Goal: Task Accomplishment & Management: Manage account settings

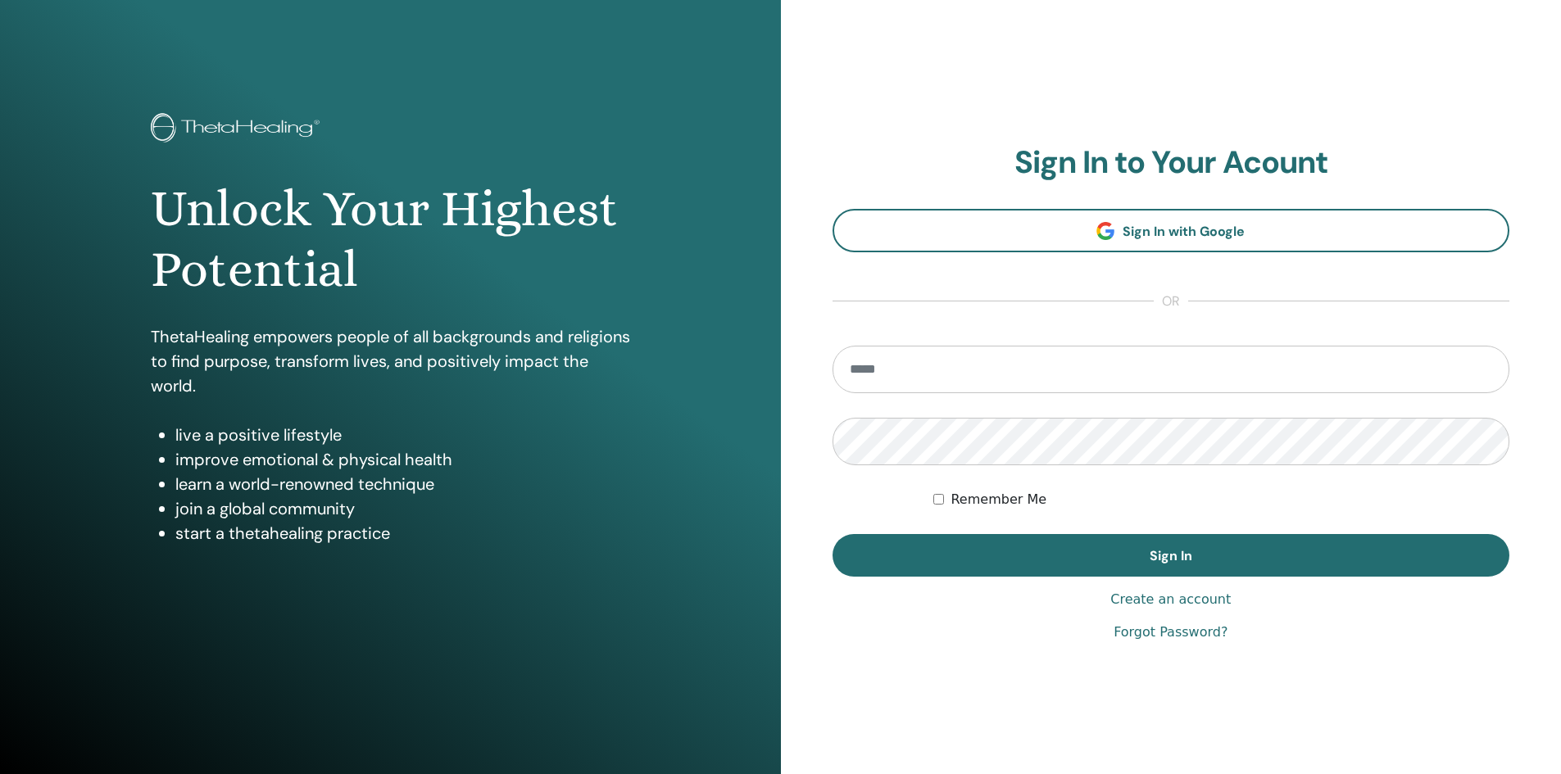
type input "**********"
click at [987, 500] on label "Remember Me" at bounding box center [999, 500] width 96 height 20
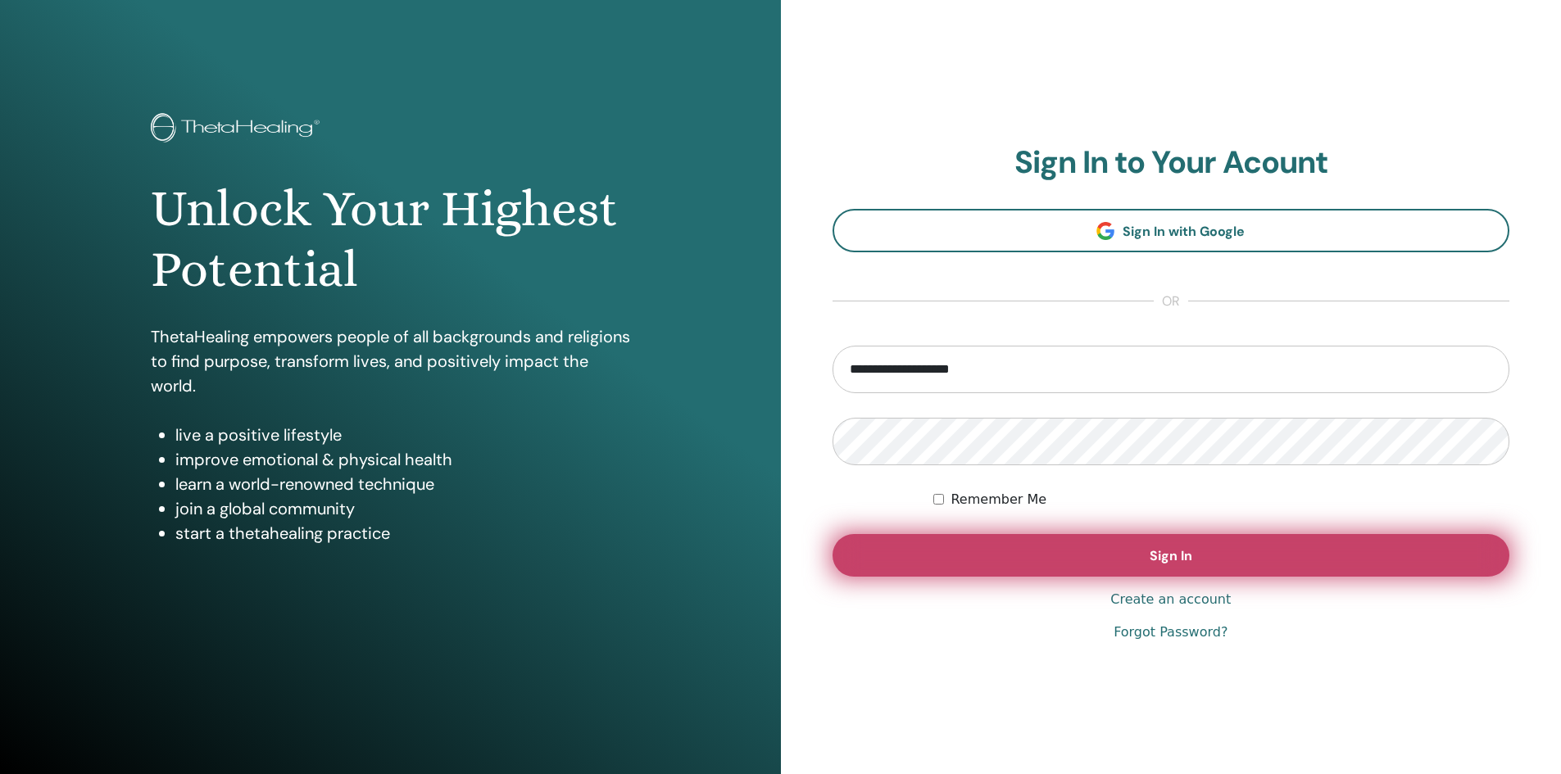
click at [1110, 556] on button "Sign In" at bounding box center [1172, 555] width 678 height 43
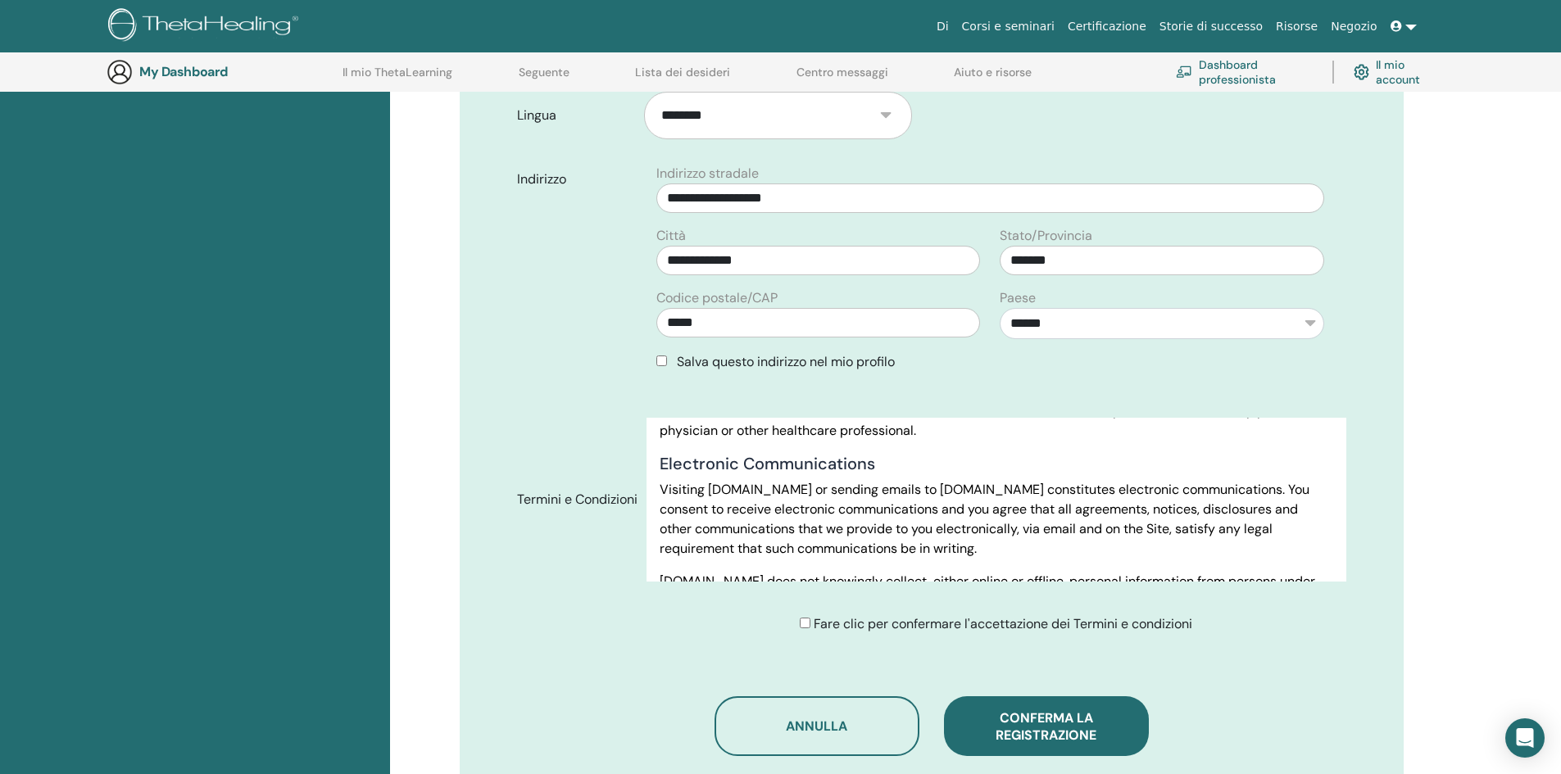
scroll to position [777, 0]
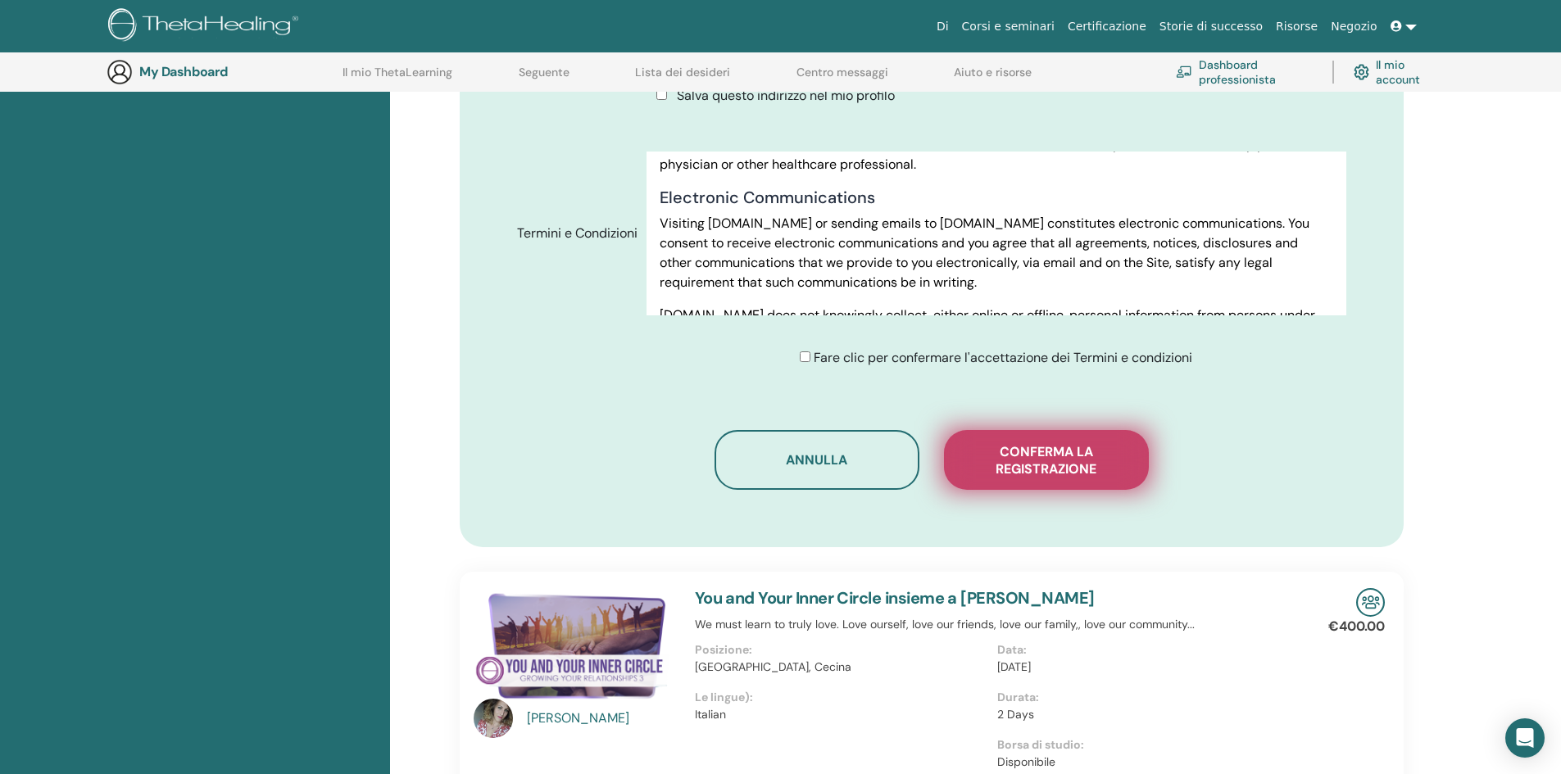
click at [1057, 443] on span "Conferma la registrazione" at bounding box center [1047, 460] width 164 height 34
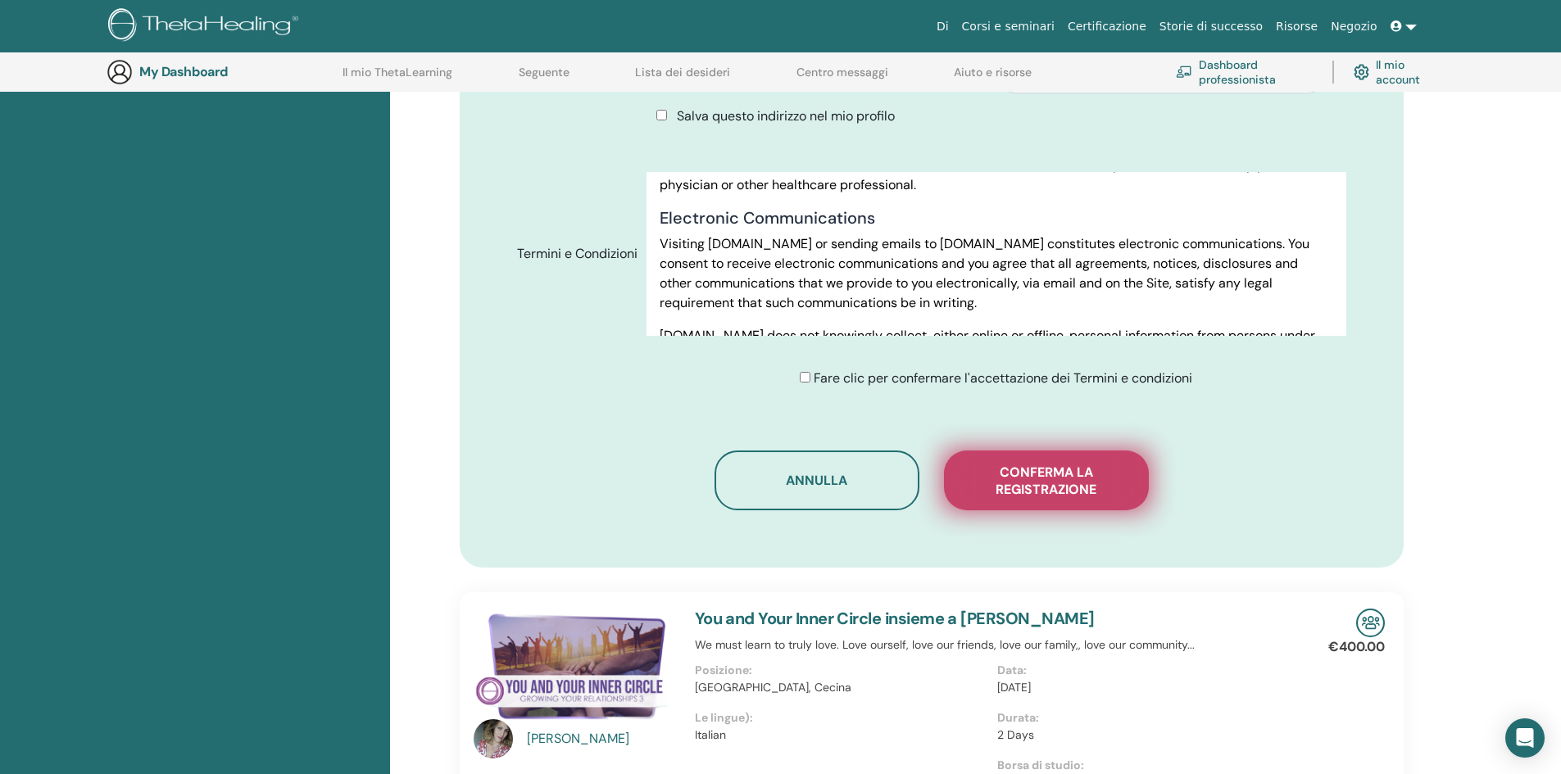
click at [1083, 464] on span "Conferma la registrazione" at bounding box center [1047, 481] width 164 height 34
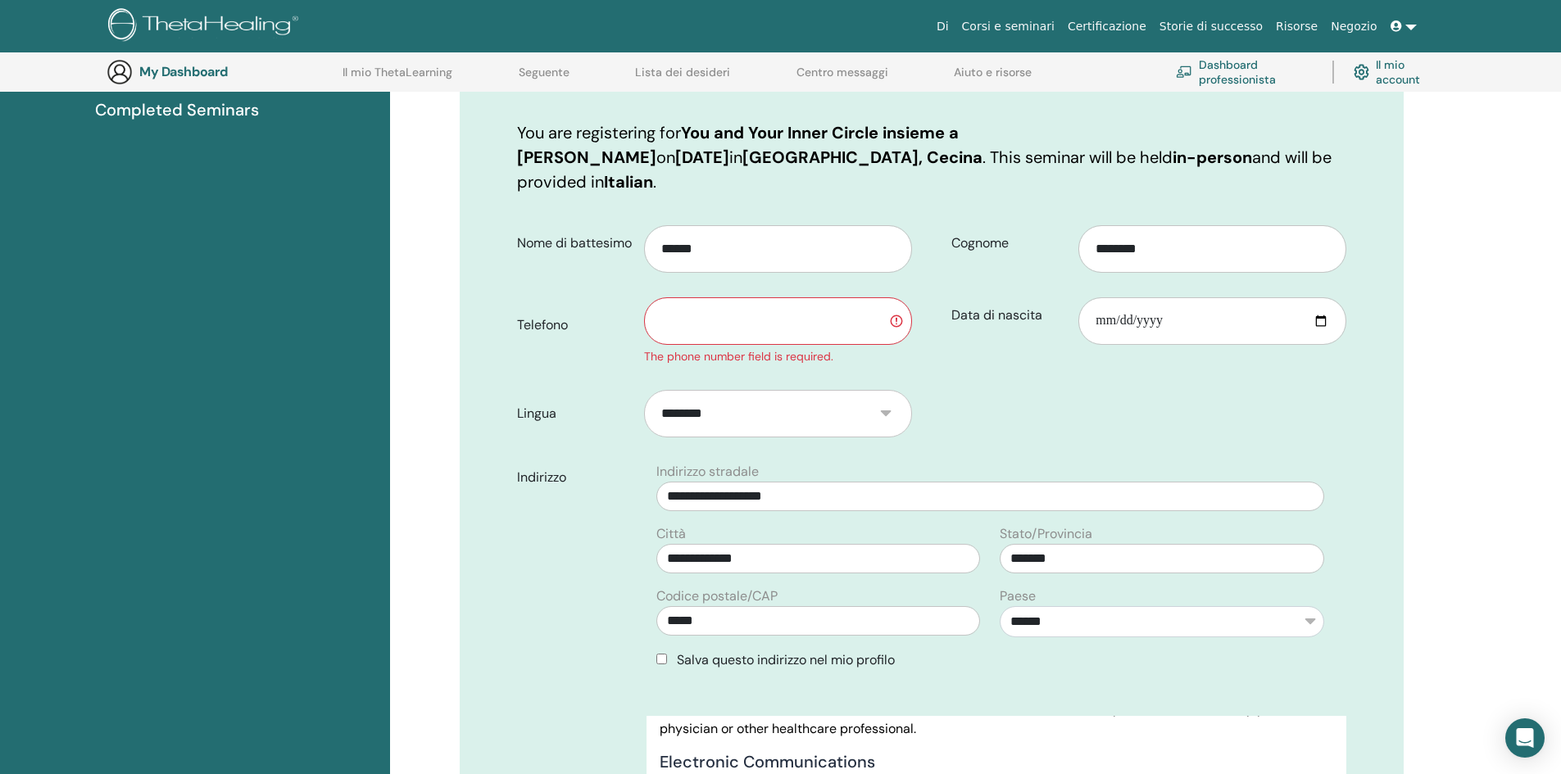
scroll to position [203, 0]
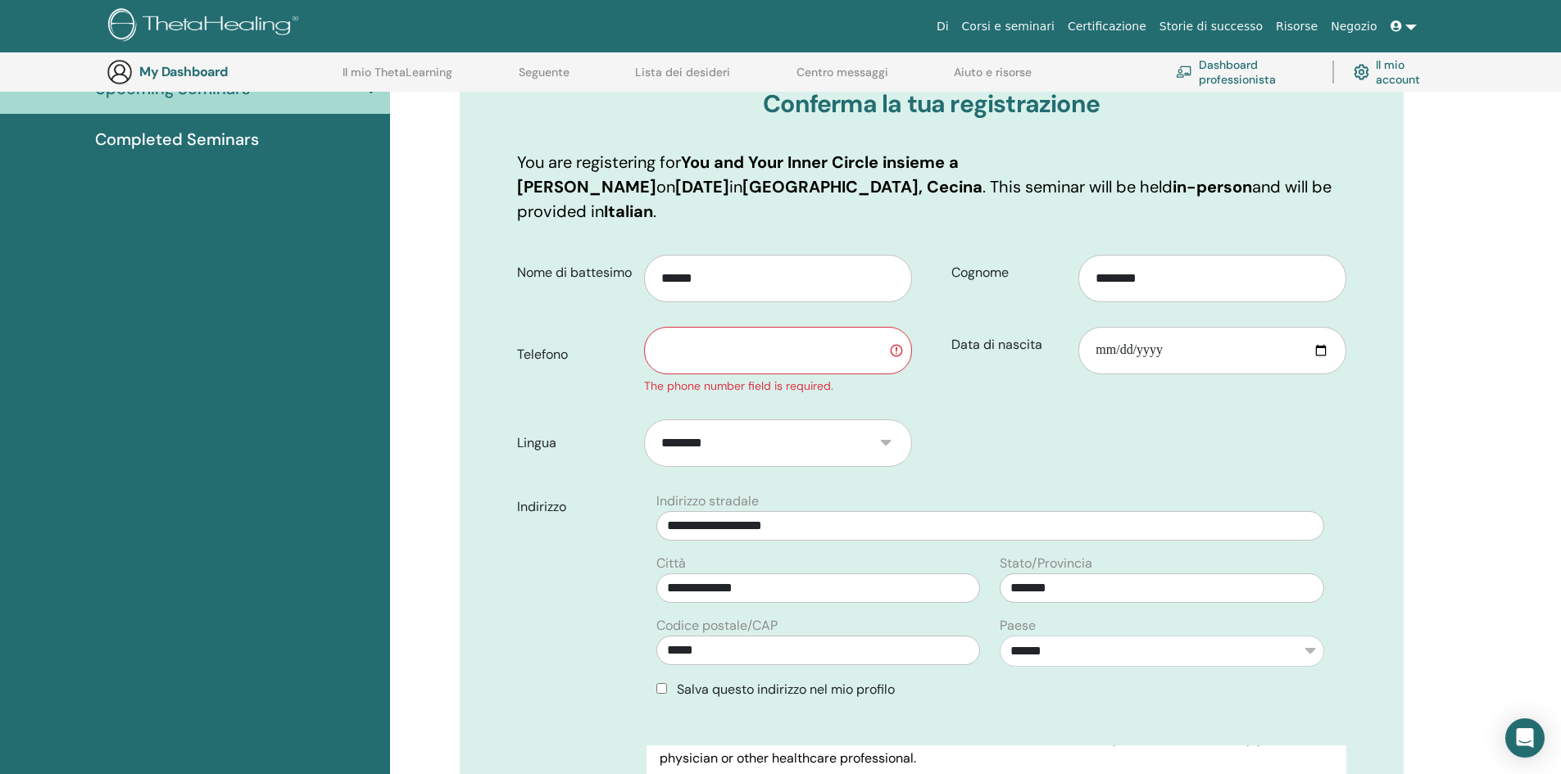
click at [783, 327] on input "text" at bounding box center [777, 351] width 267 height 48
type input "**********"
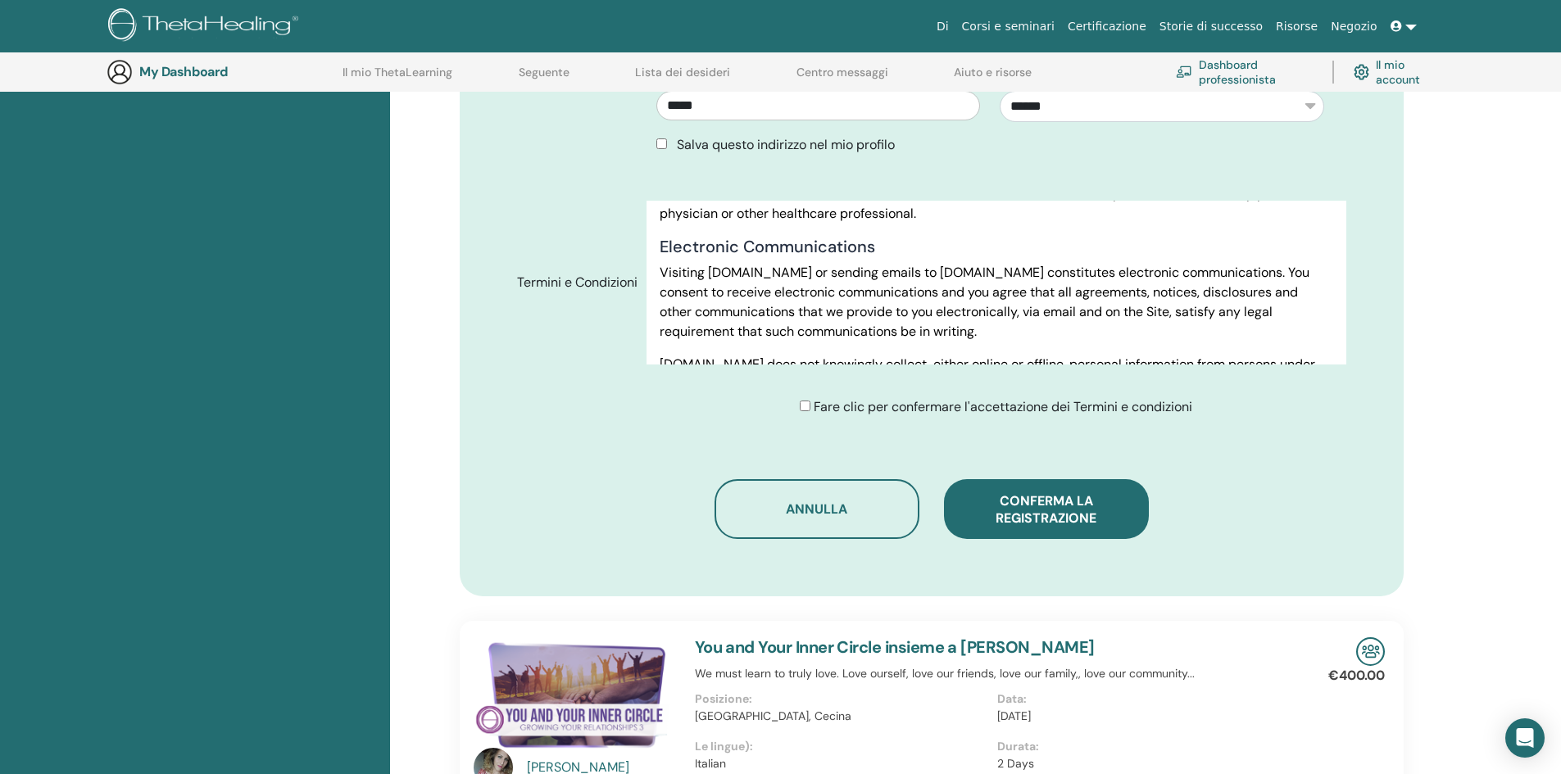
scroll to position [777, 0]
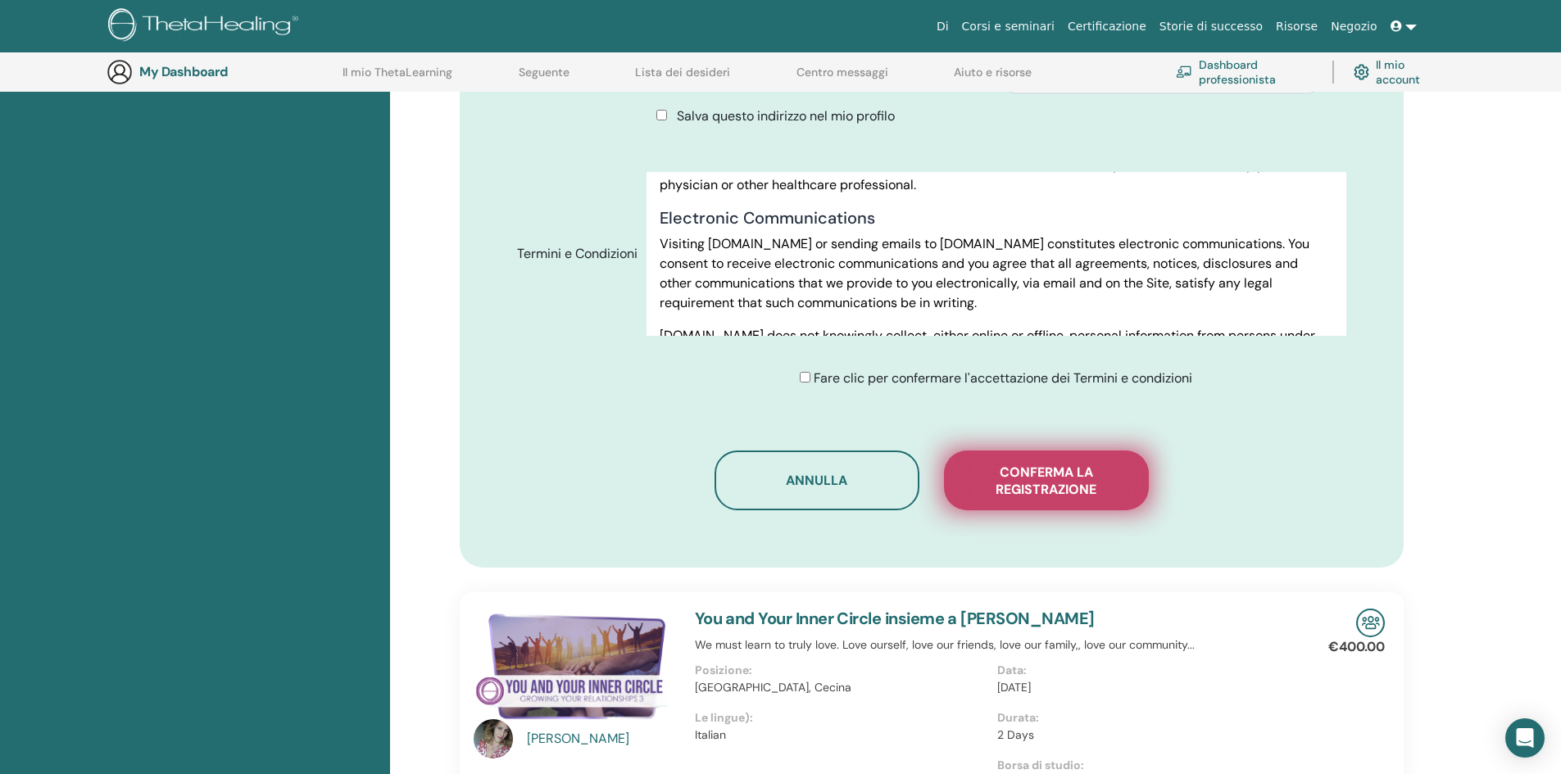
click at [1070, 464] on span "Conferma la registrazione" at bounding box center [1047, 481] width 164 height 34
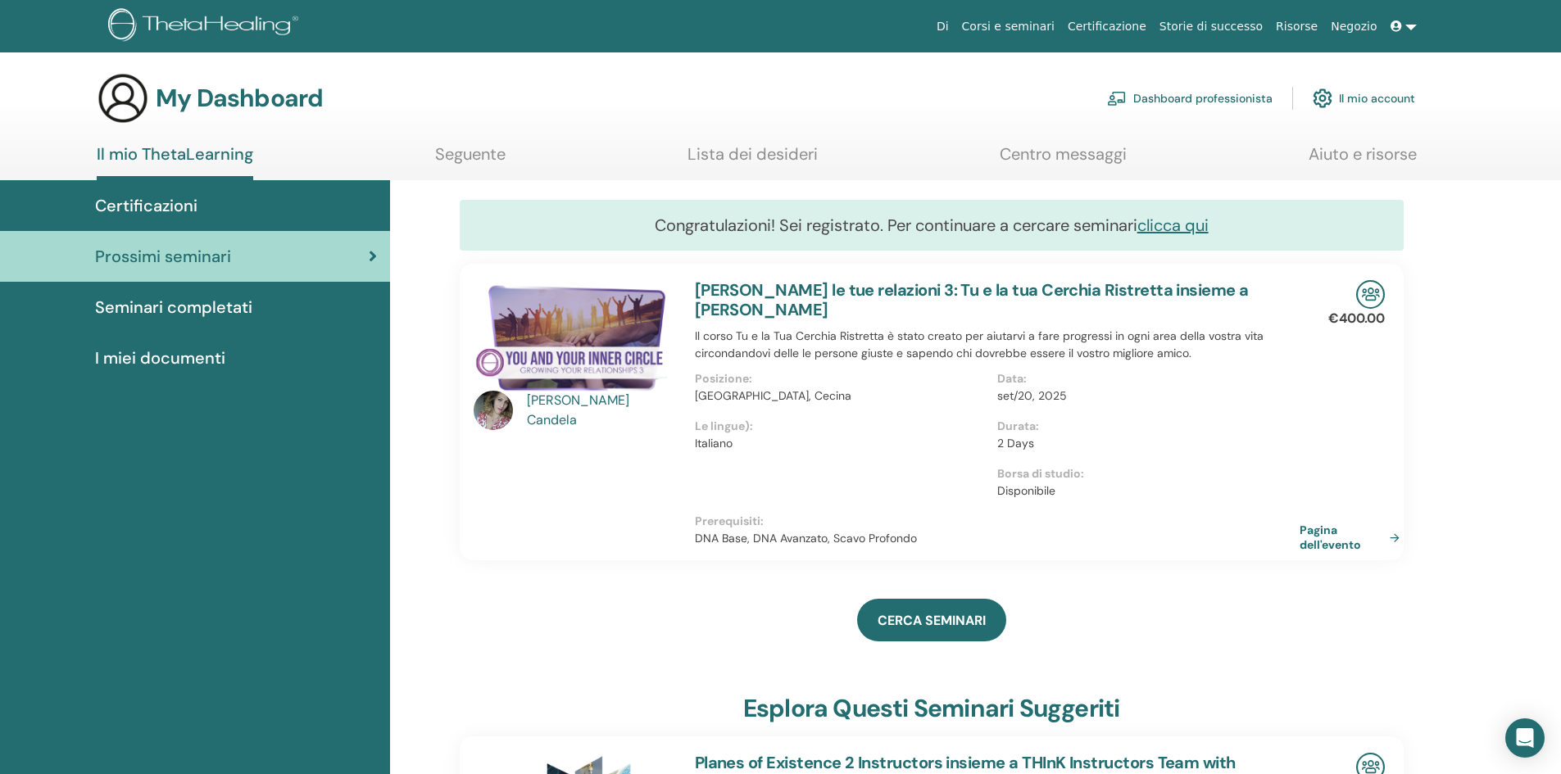
click at [1412, 25] on link at bounding box center [1403, 26] width 39 height 30
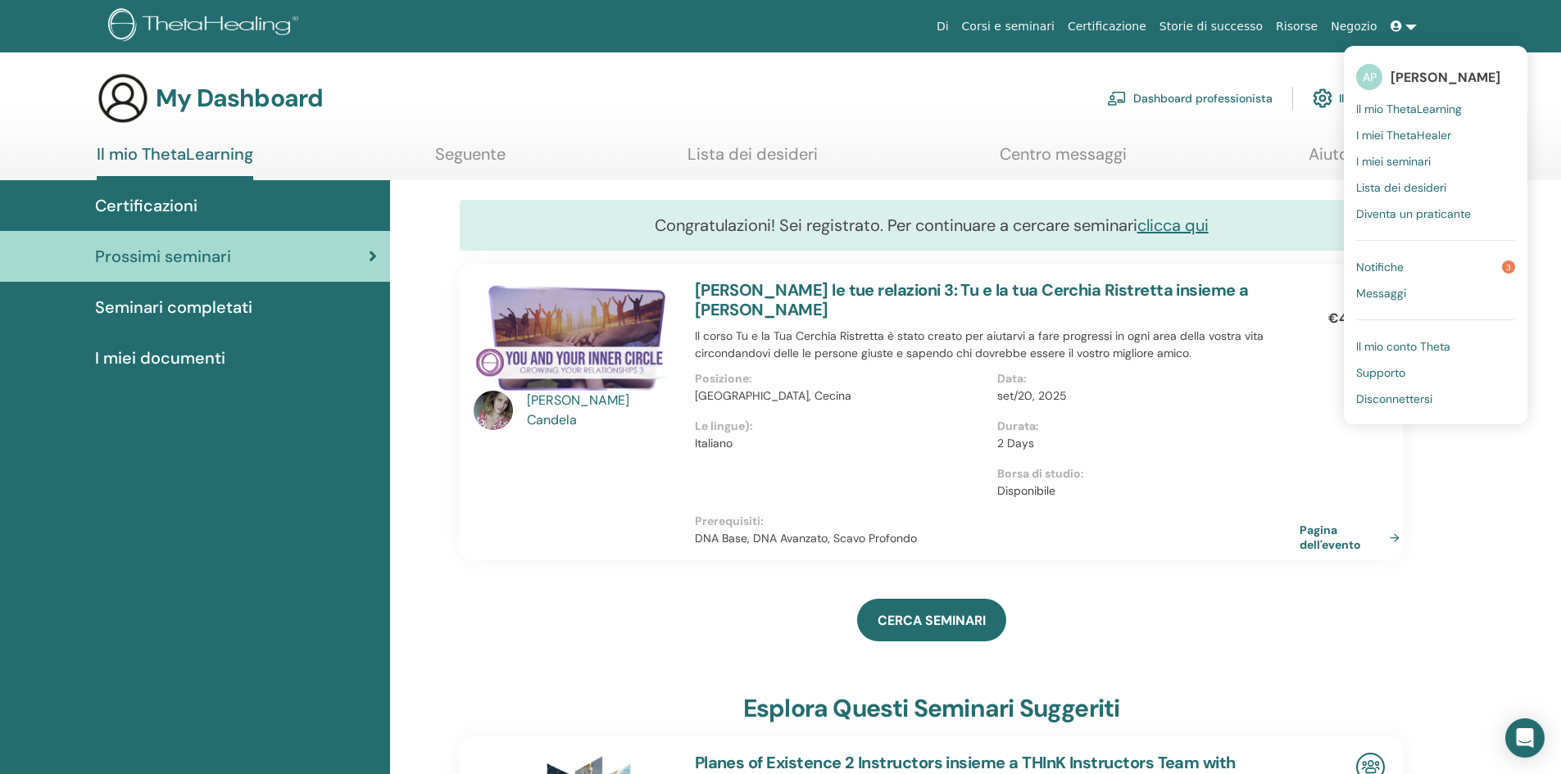
click at [1402, 266] on span "Notifiche" at bounding box center [1380, 267] width 48 height 15
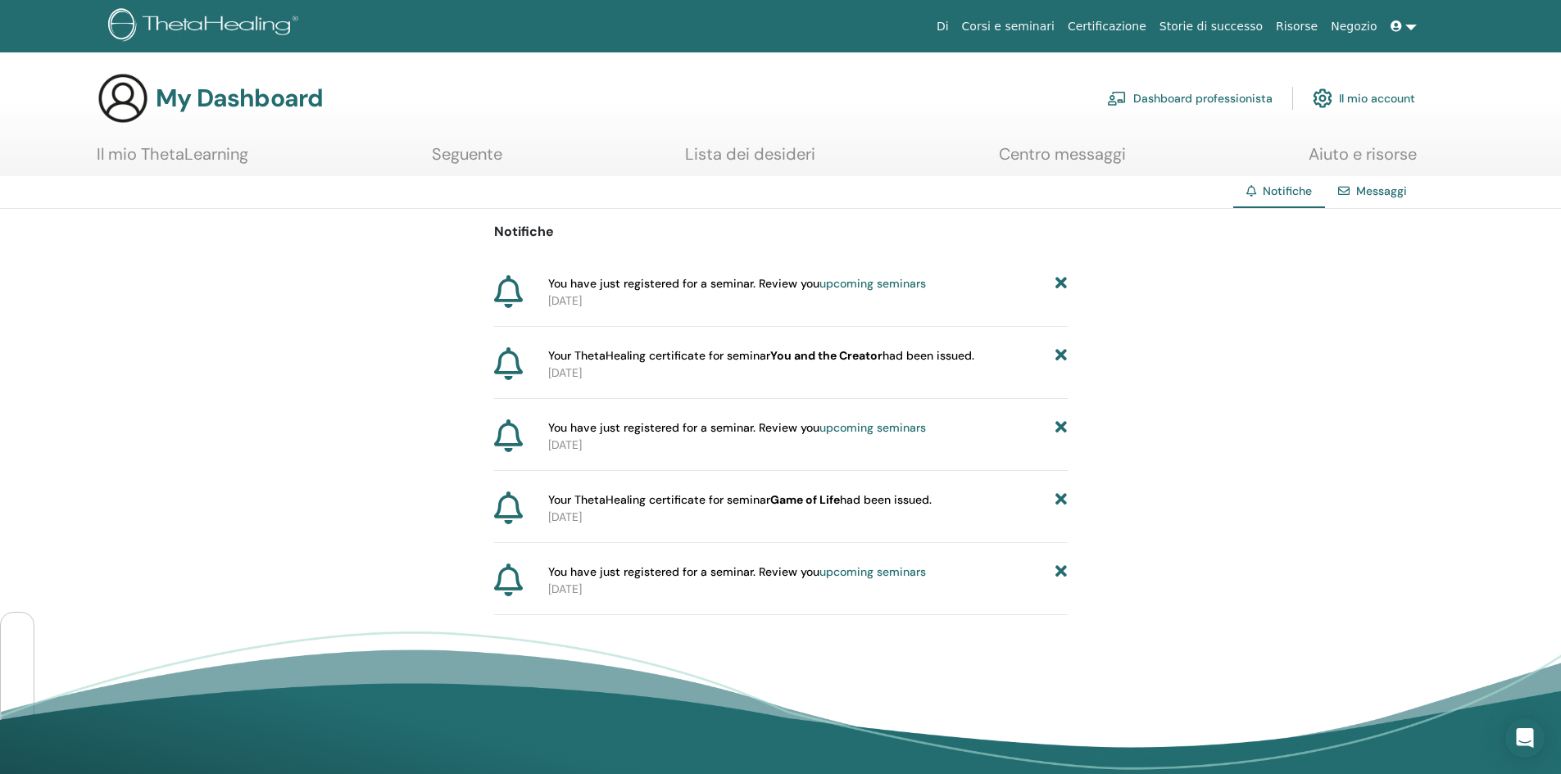
click at [187, 163] on link "Il mio ThetaLearning" at bounding box center [173, 160] width 152 height 32
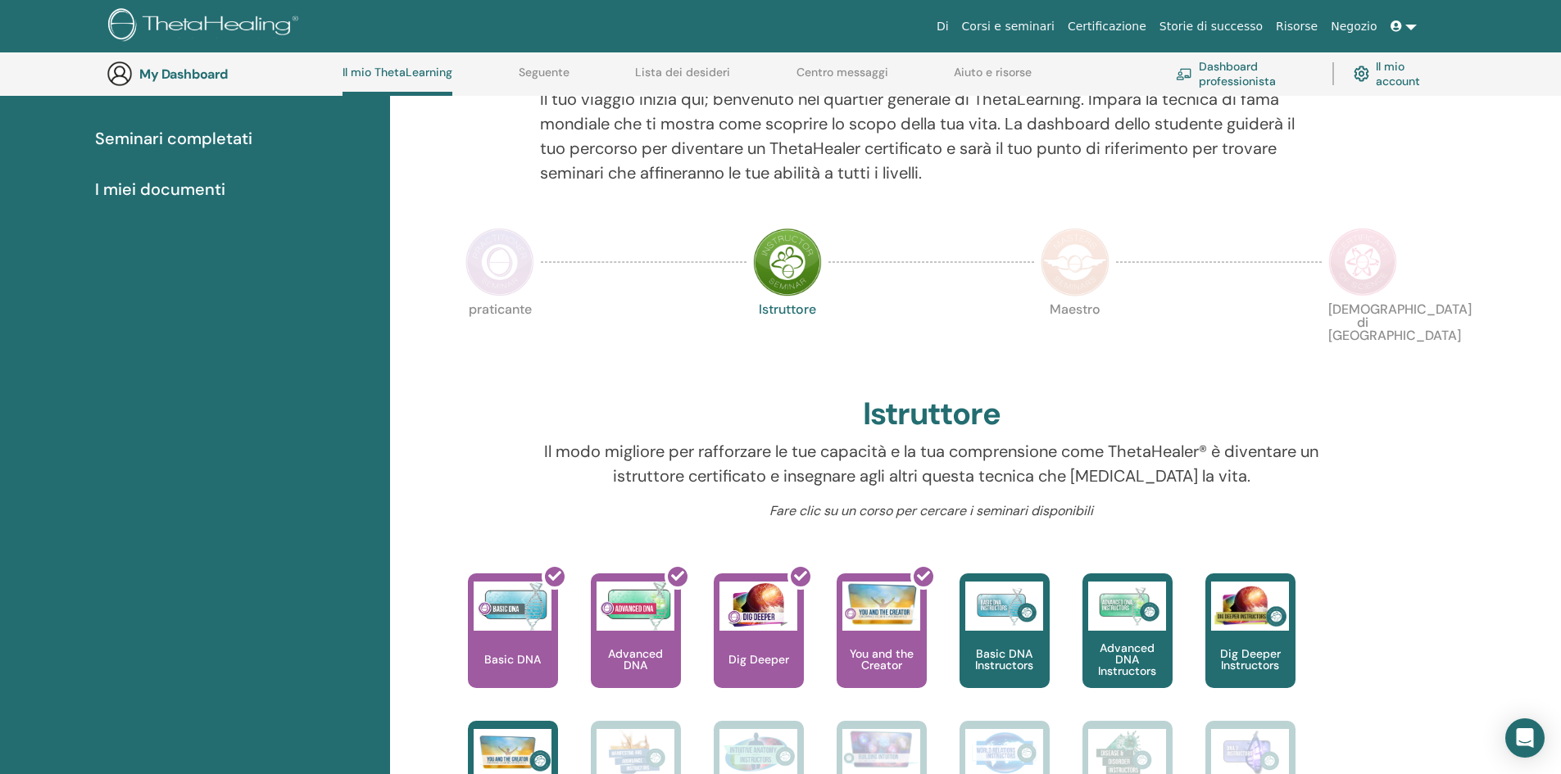
scroll to position [207, 0]
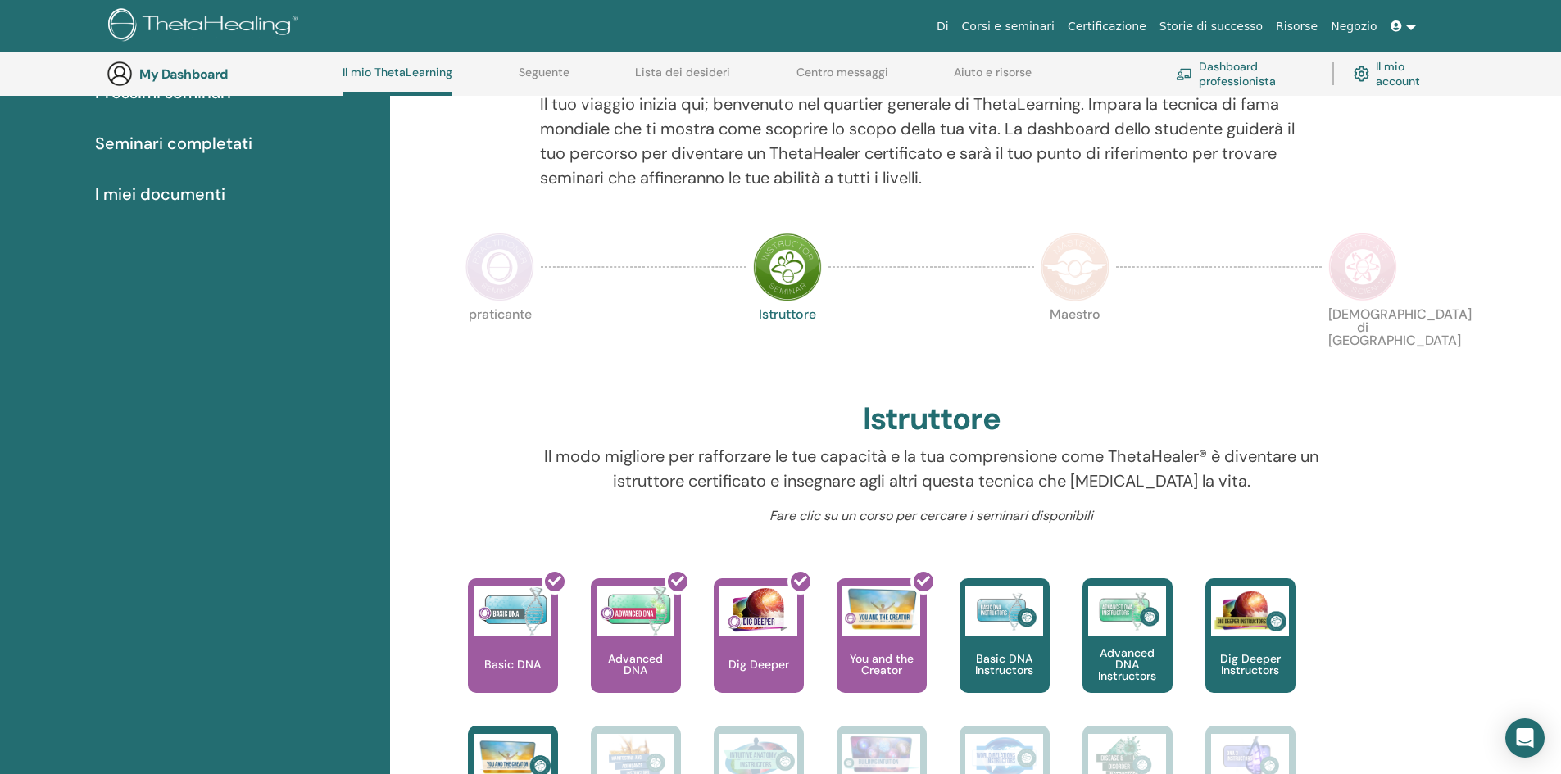
click at [513, 266] on img at bounding box center [499, 267] width 69 height 69
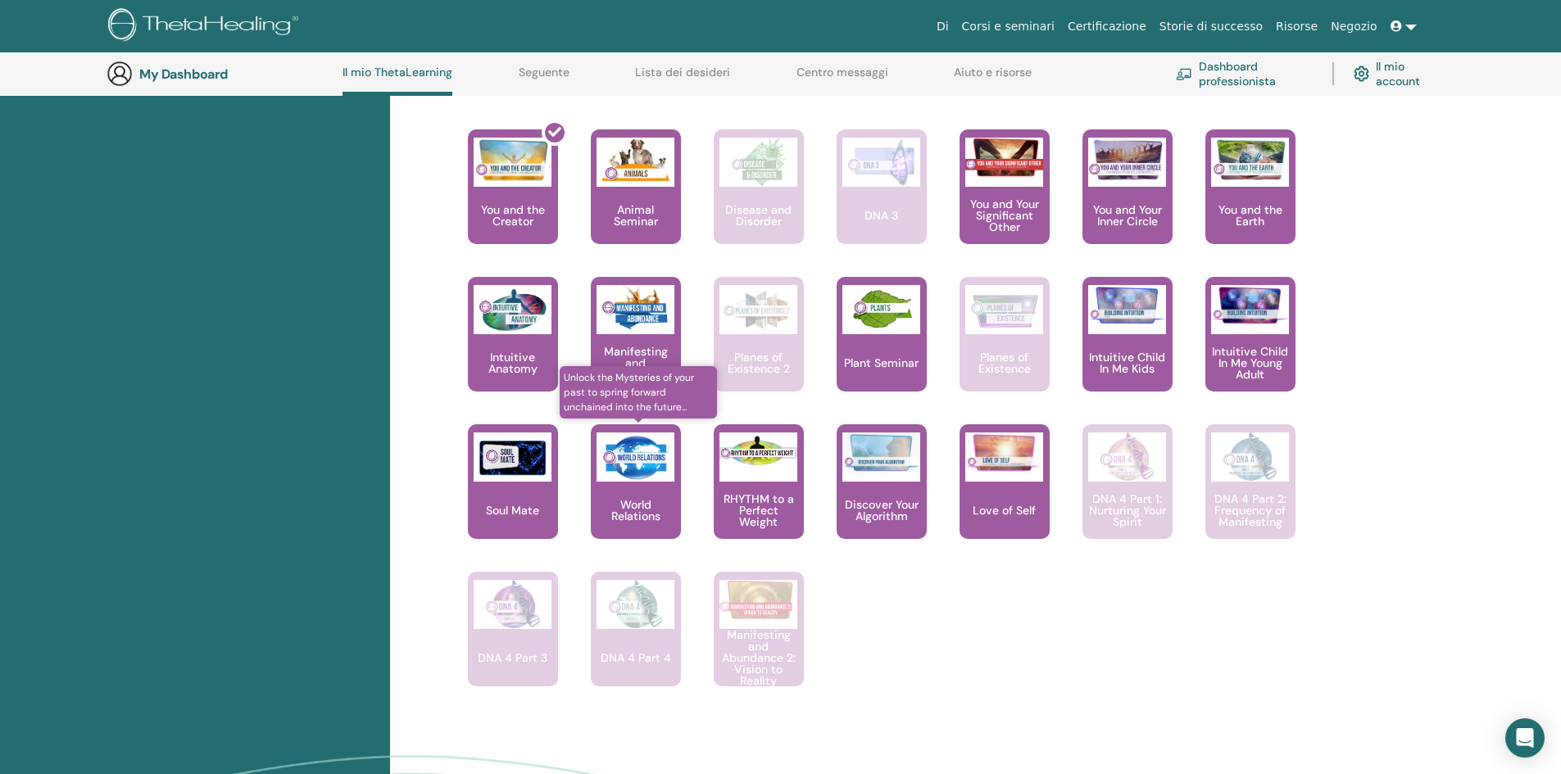
scroll to position [863, 0]
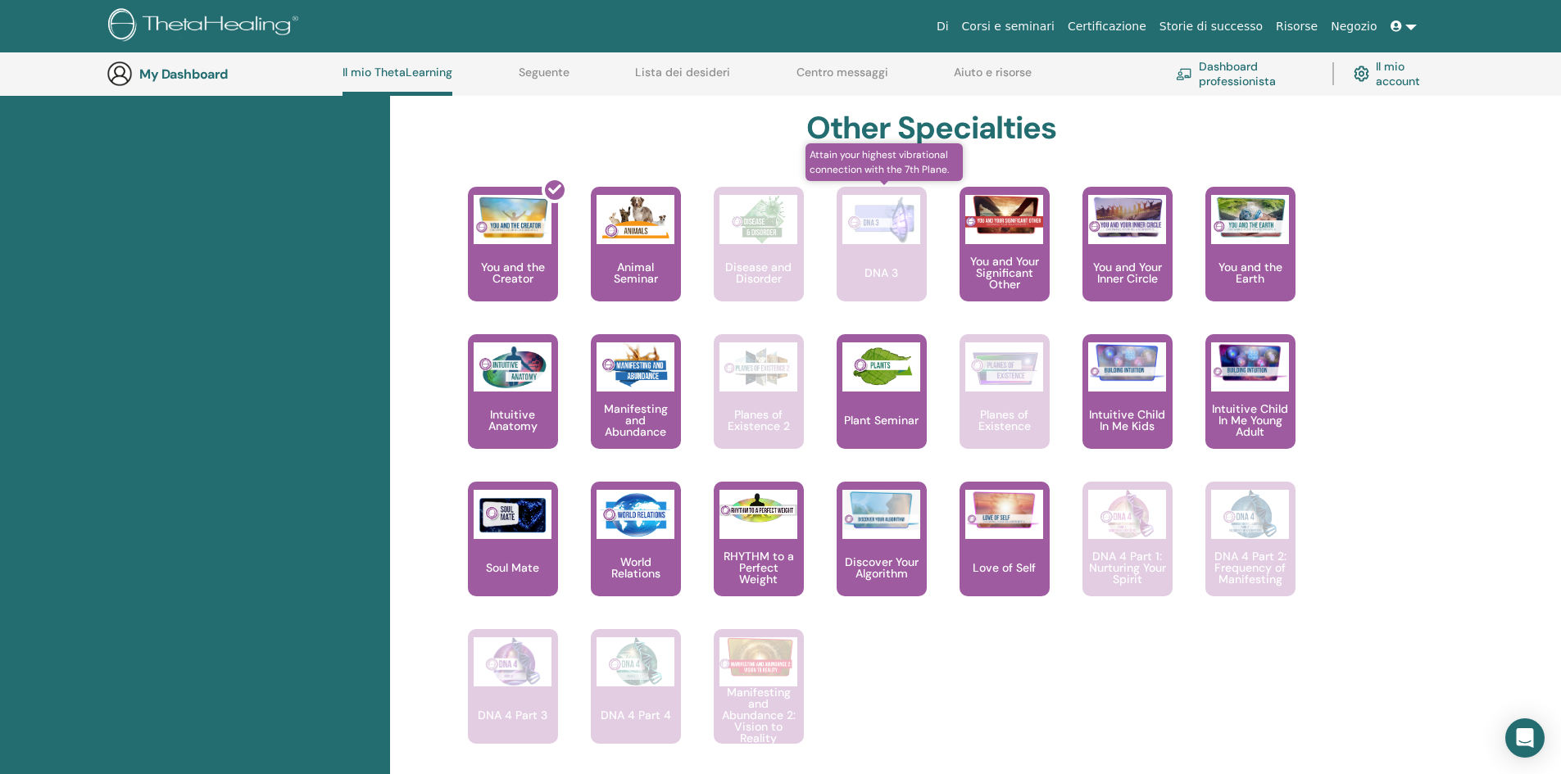
click at [859, 271] on p "DNA 3" at bounding box center [881, 272] width 47 height 11
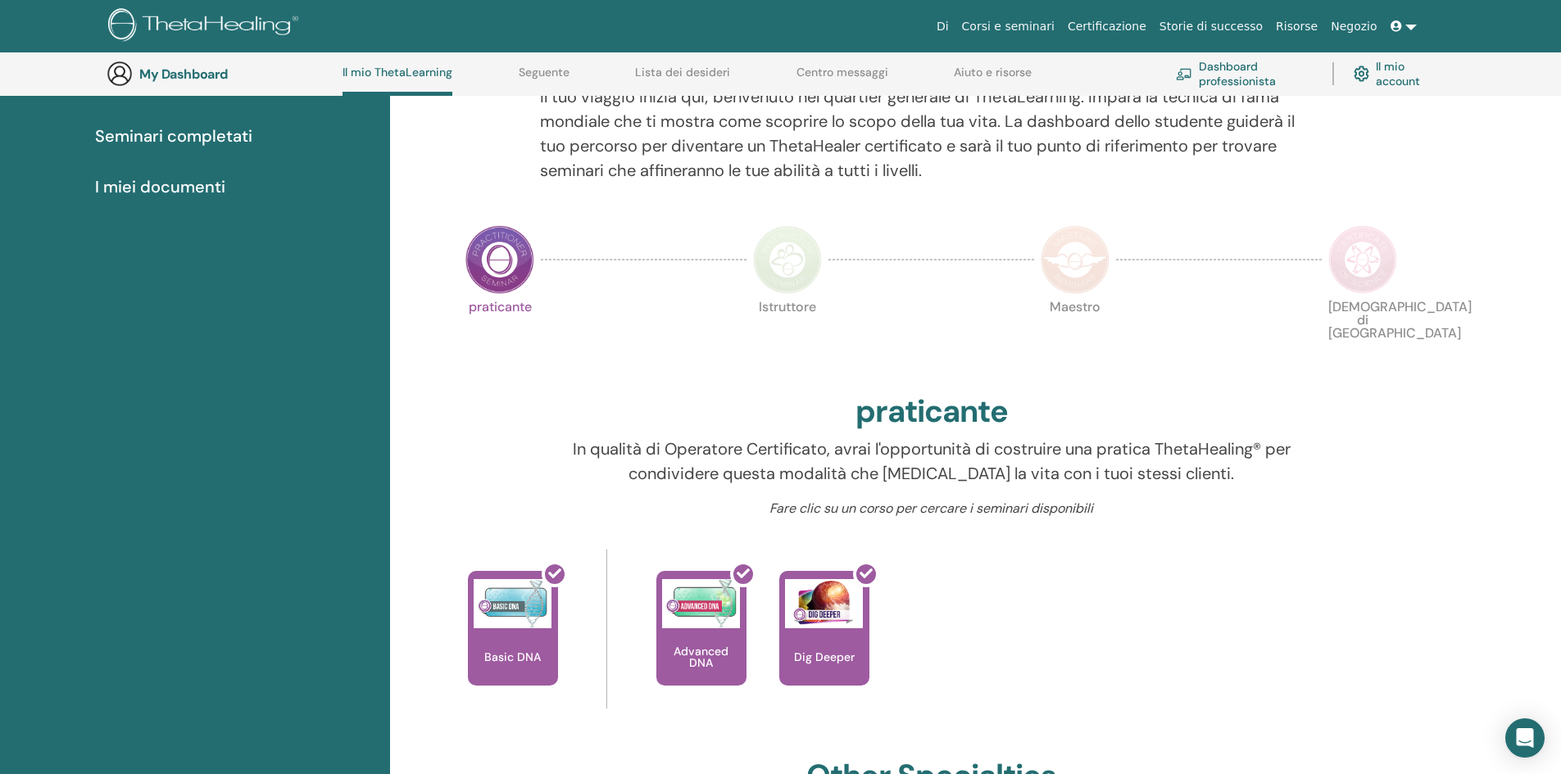
scroll to position [207, 0]
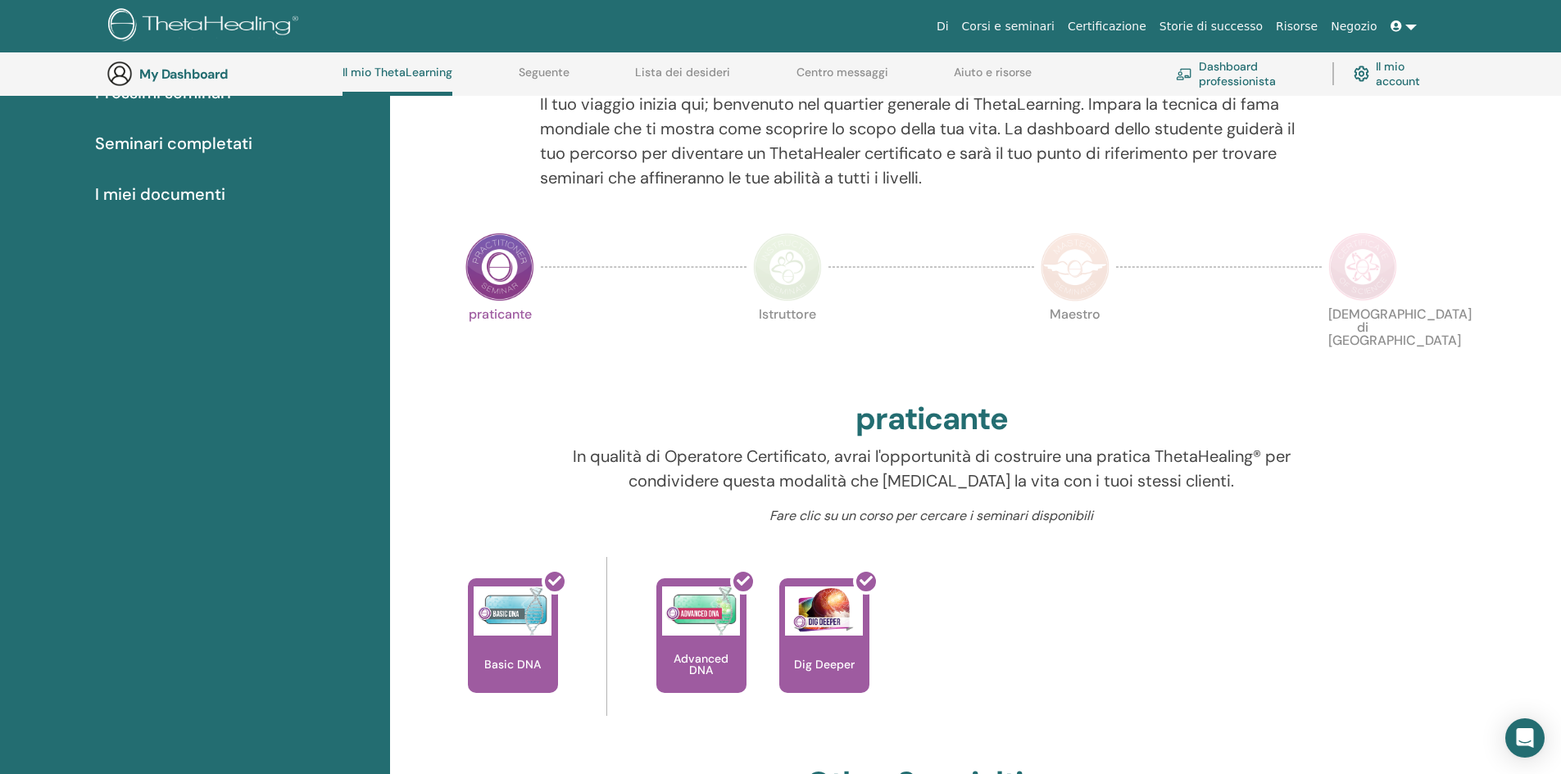
click at [779, 273] on img at bounding box center [787, 267] width 69 height 69
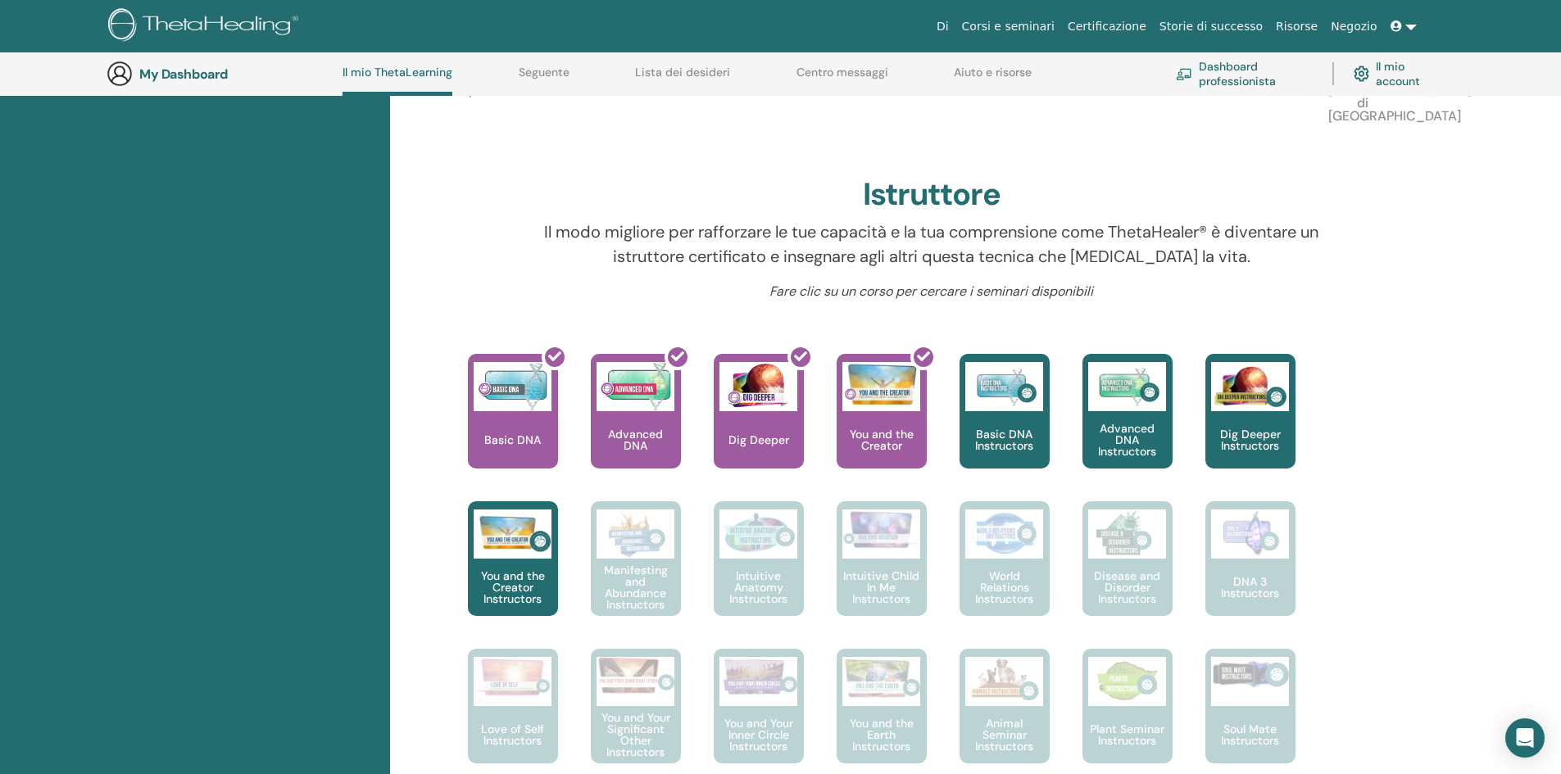
scroll to position [371, 0]
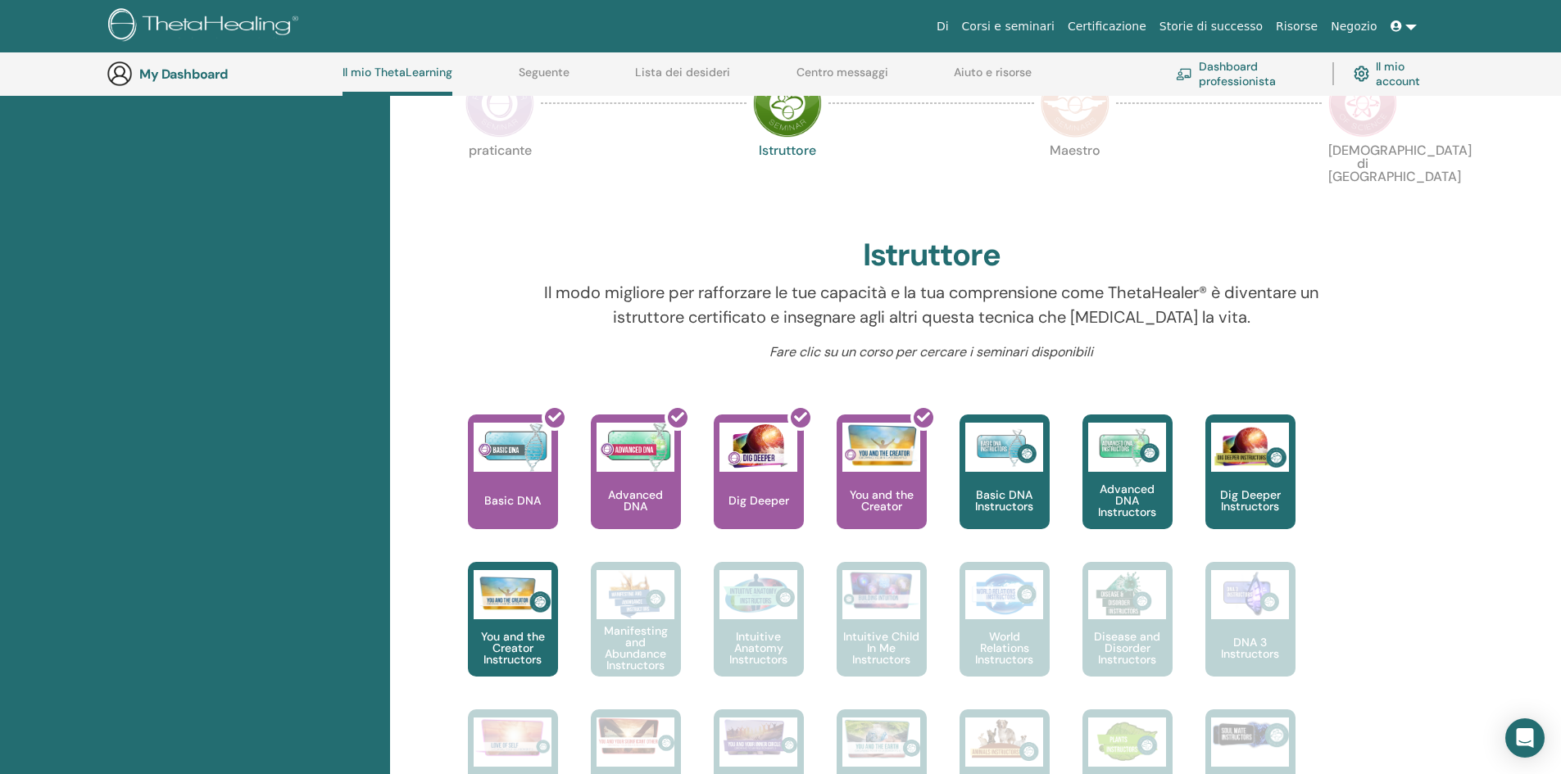
click at [1092, 118] on img at bounding box center [1075, 103] width 69 height 69
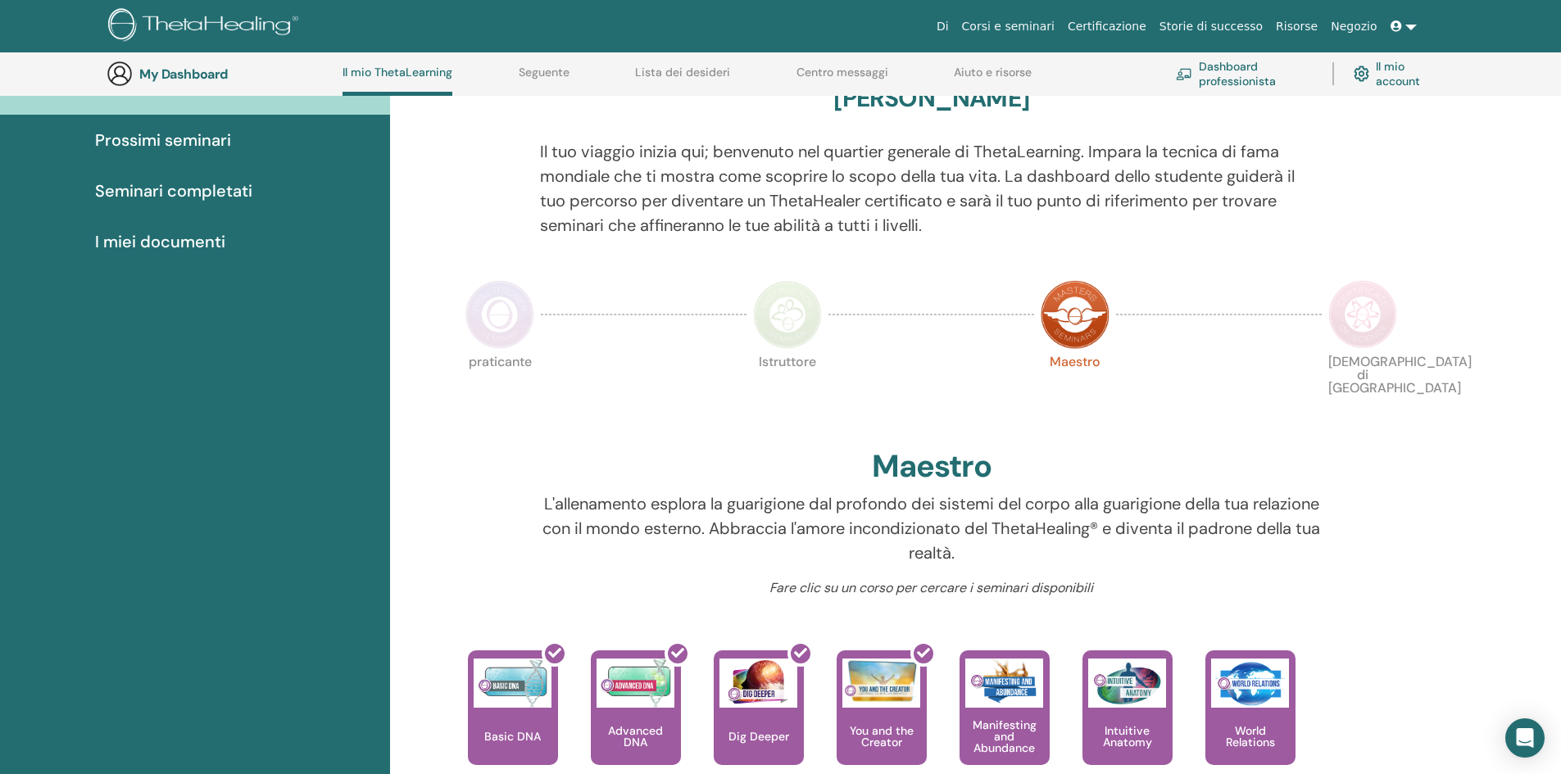
scroll to position [125, 0]
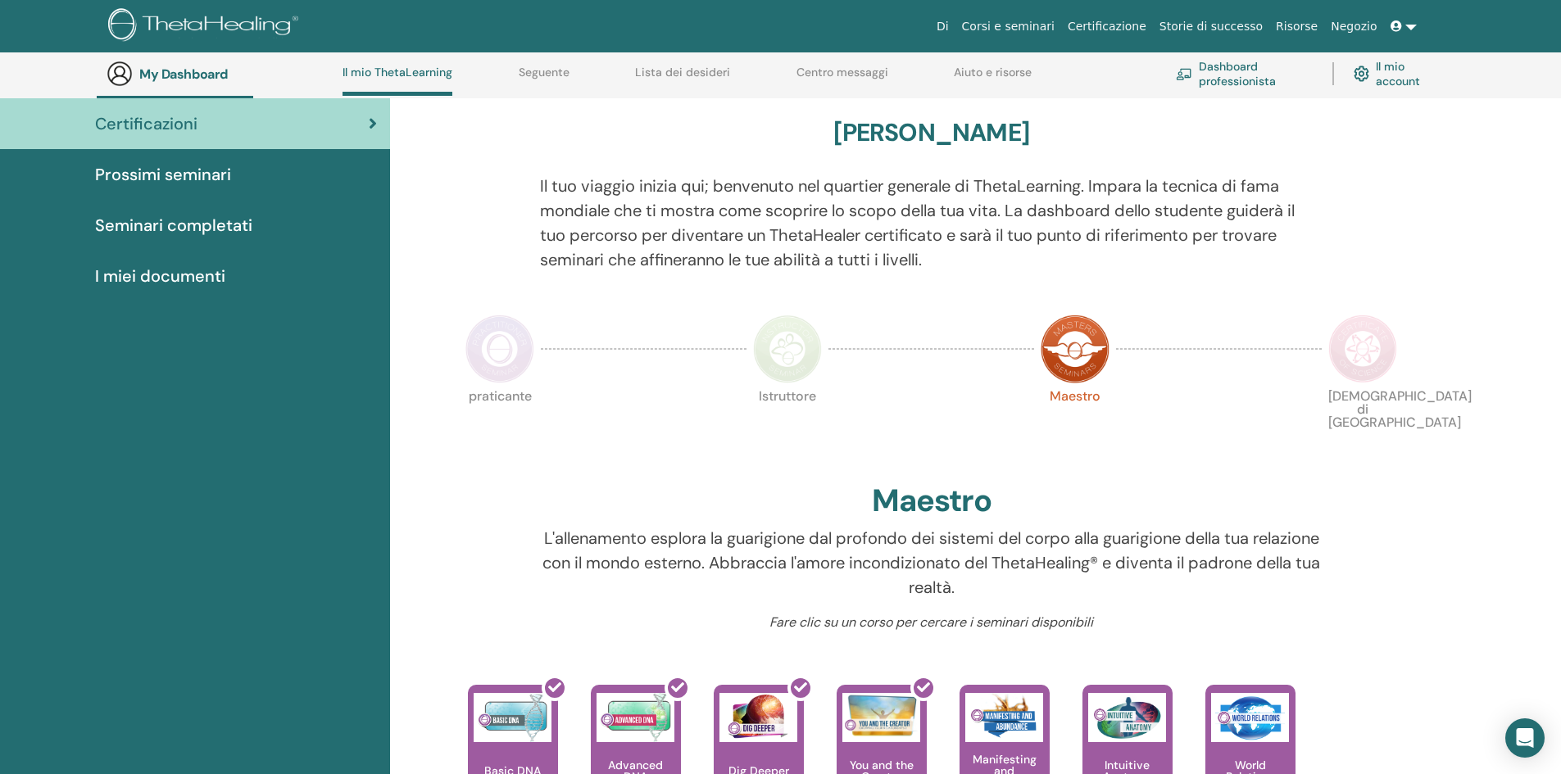
click at [1377, 397] on p "[DEMOGRAPHIC_DATA] di [GEOGRAPHIC_DATA]" at bounding box center [1362, 424] width 69 height 69
click at [1369, 375] on img at bounding box center [1362, 349] width 69 height 69
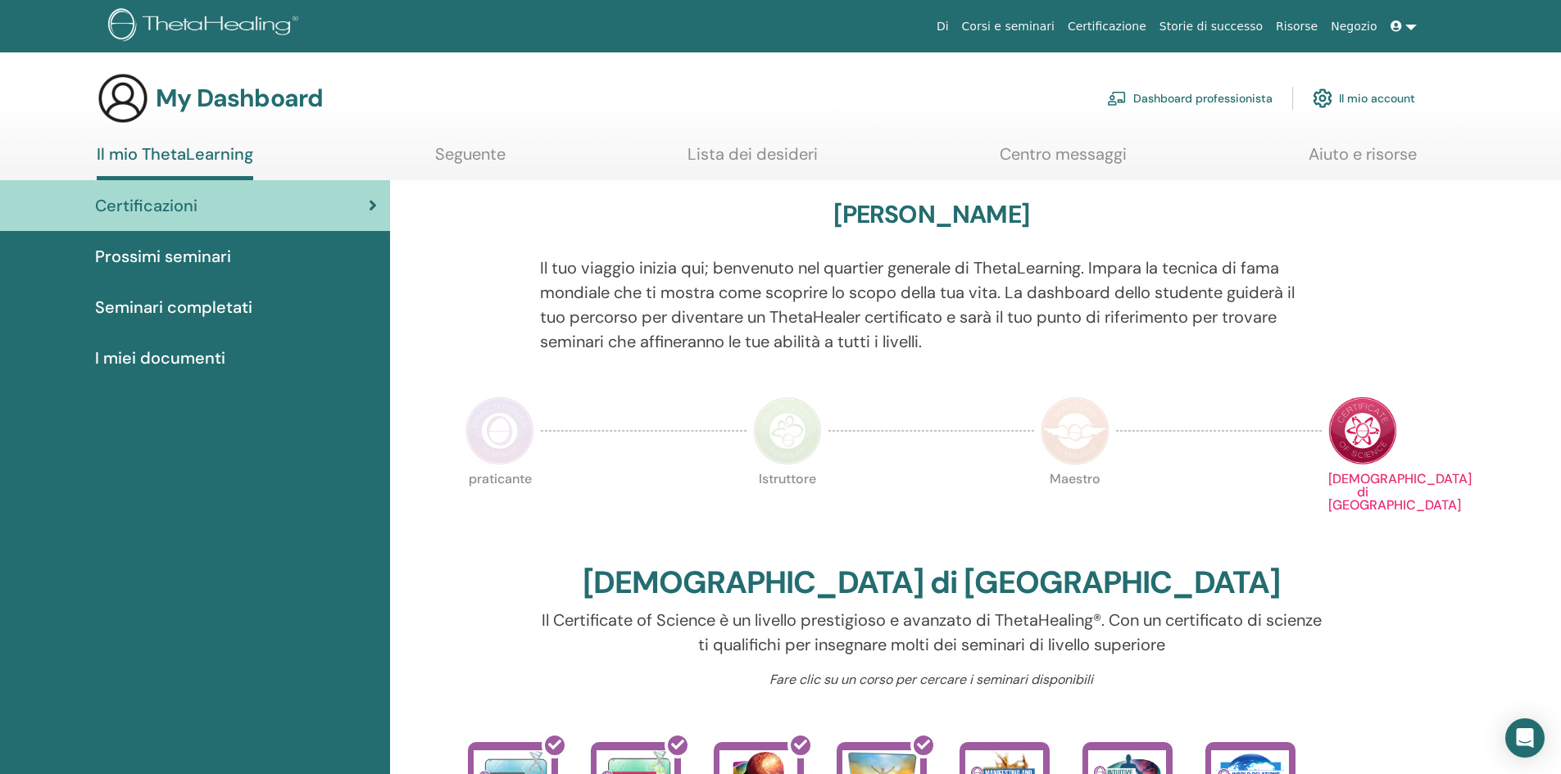
click at [494, 416] on img at bounding box center [499, 431] width 69 height 69
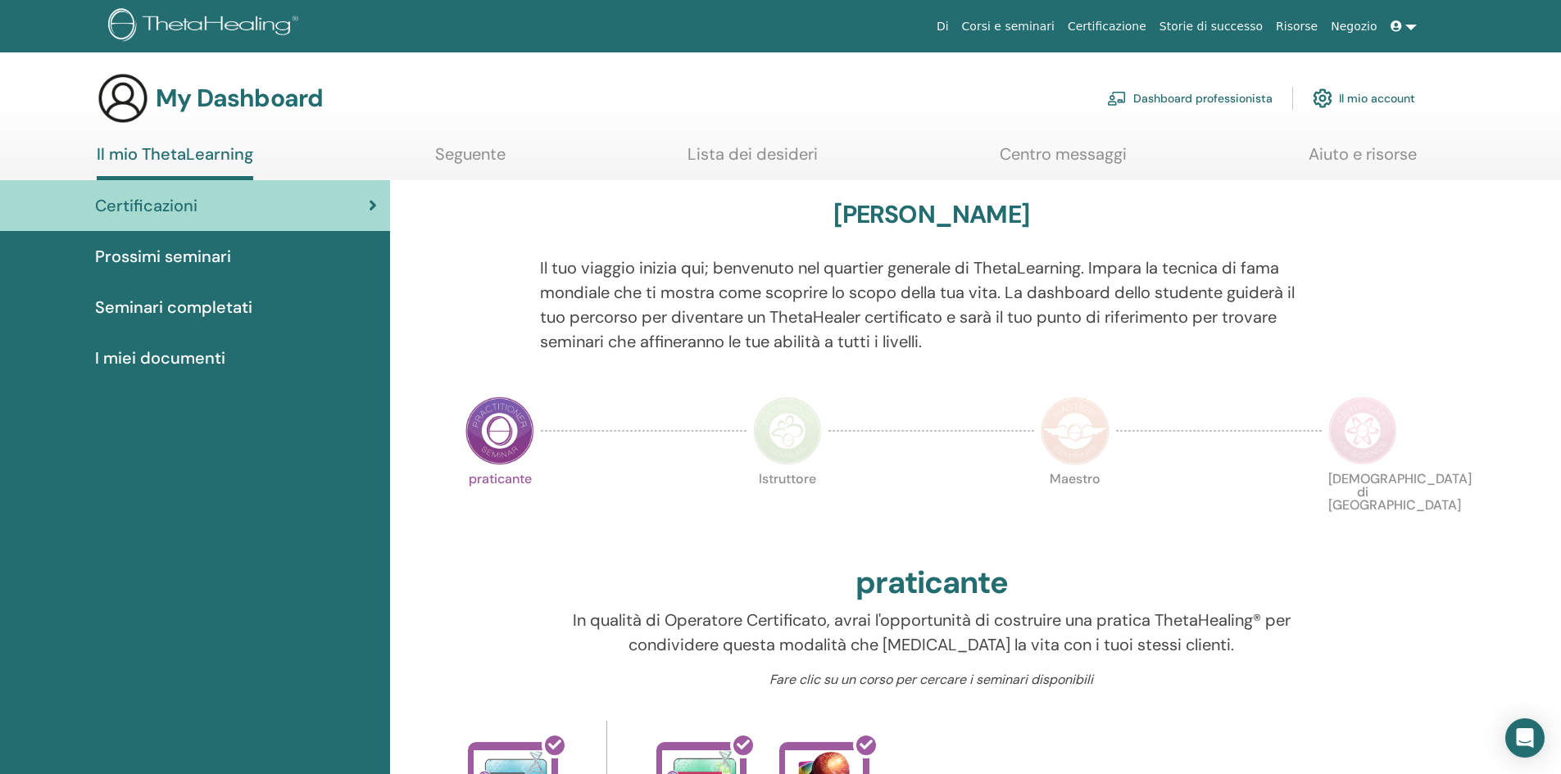
click at [238, 307] on span "Seminari completati" at bounding box center [173, 307] width 157 height 25
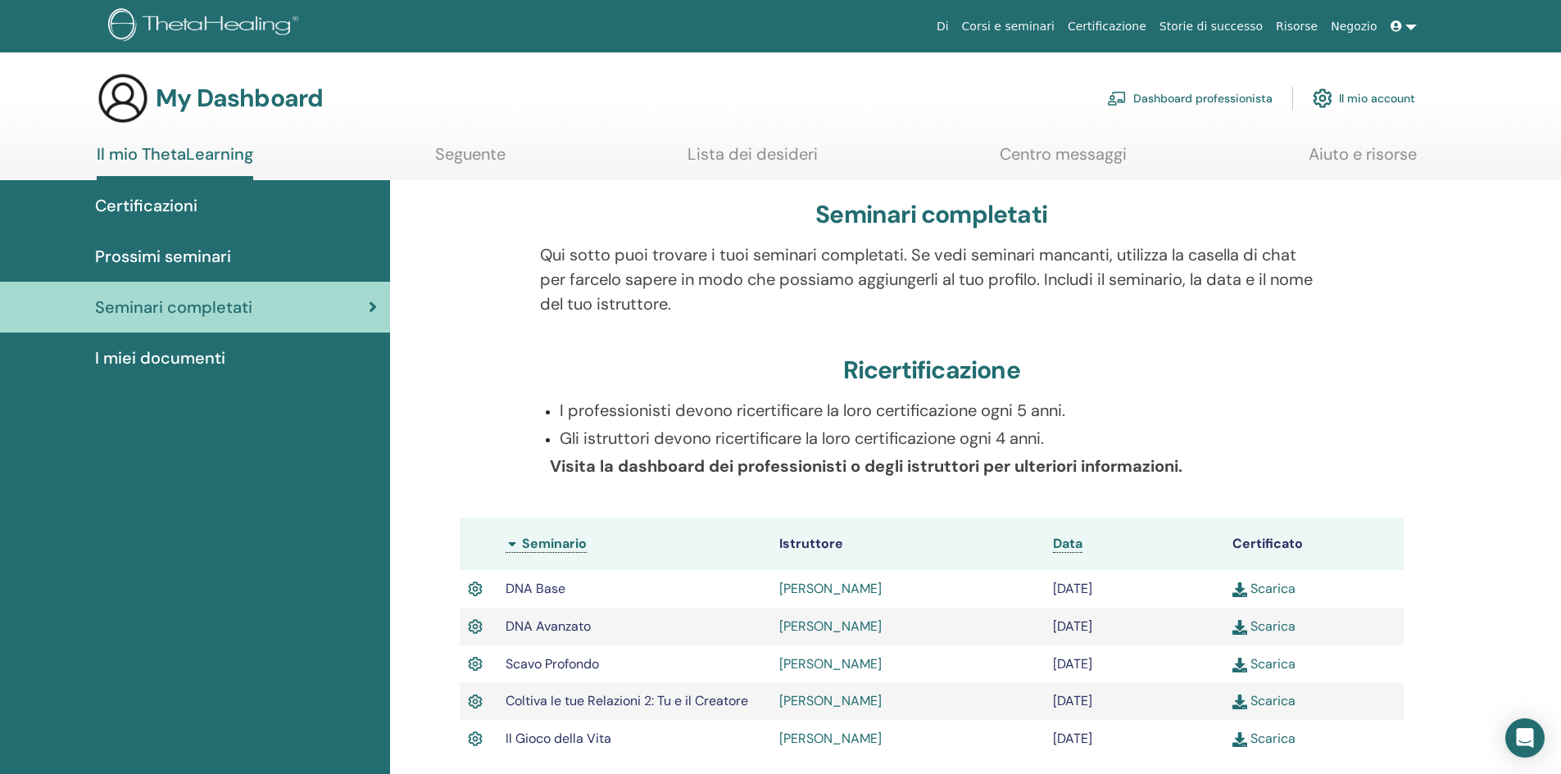
click at [1361, 102] on link "Il mio account" at bounding box center [1364, 98] width 102 height 36
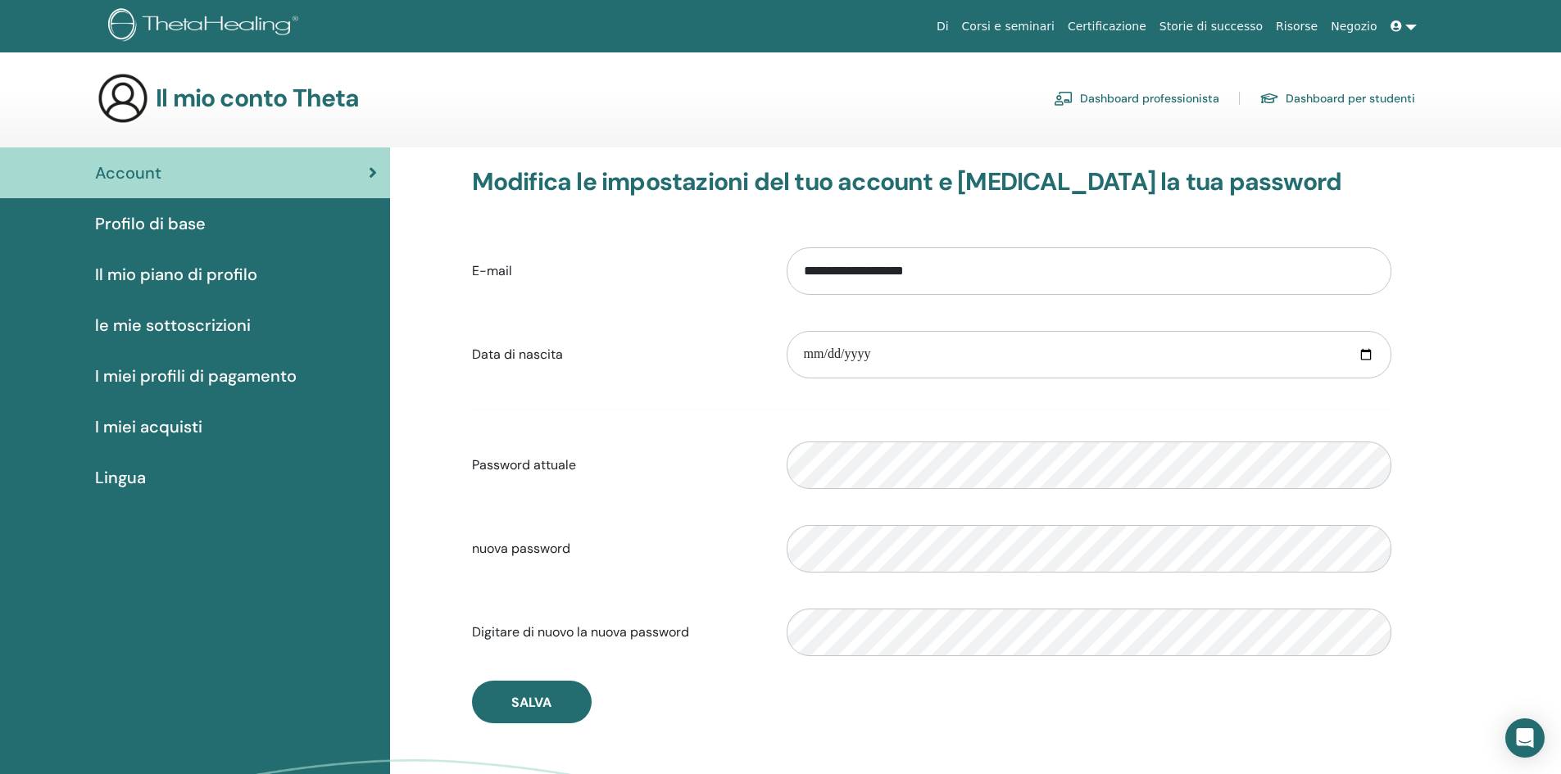
click at [121, 424] on span "I miei acquisti" at bounding box center [148, 427] width 107 height 25
